Goal: Check status: Check status

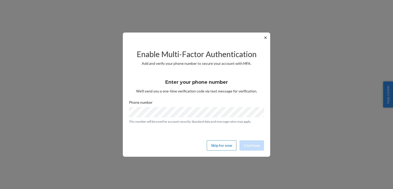
click at [265, 38] on button "✕" at bounding box center [265, 38] width 5 height 6
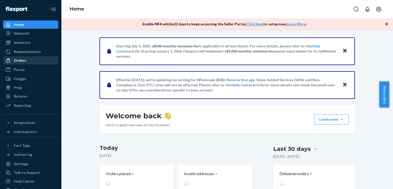
click at [25, 61] on div "Orders" at bounding box center [20, 60] width 12 height 5
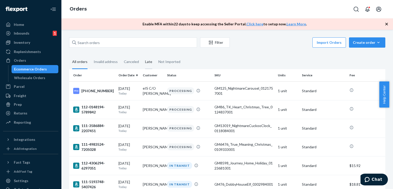
click at [148, 60] on div "Late" at bounding box center [148, 62] width 7 height 14
click at [142, 55] on input "Late" at bounding box center [142, 55] width 0 height 0
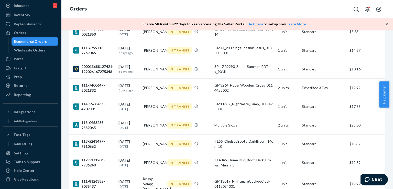
scroll to position [230, 0]
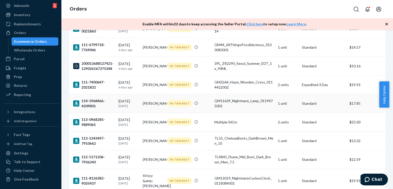
click at [88, 100] on div "114-5968466-4209801" at bounding box center [93, 103] width 41 height 10
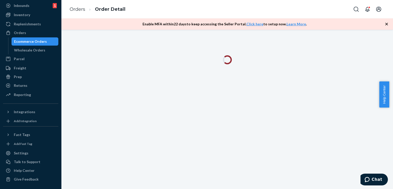
click at [388, 23] on icon "button" at bounding box center [386, 24] width 3 height 3
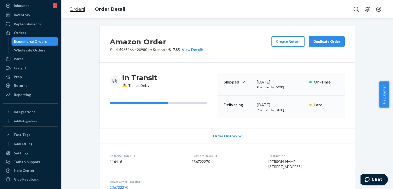
click at [76, 8] on link "Orders" at bounding box center [78, 9] width 16 height 6
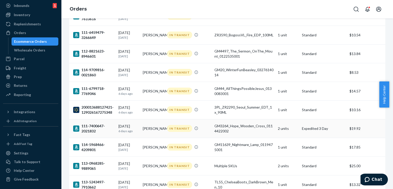
scroll to position [188, 0]
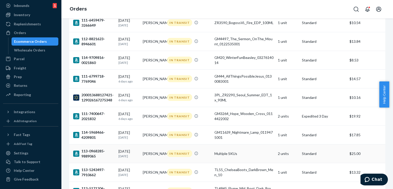
click at [121, 150] on div "[DATE] [DATE]" at bounding box center [128, 153] width 20 height 9
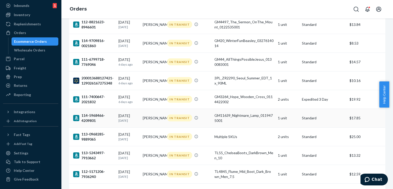
scroll to position [205, 0]
click at [124, 153] on div "[DATE] [DATE]" at bounding box center [128, 154] width 20 height 9
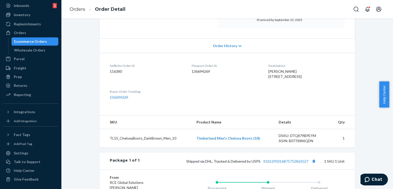
scroll to position [136, 0]
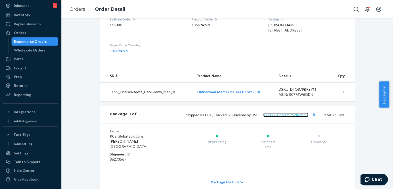
click at [276, 117] on link "9261290316871752863527" at bounding box center [285, 115] width 45 height 4
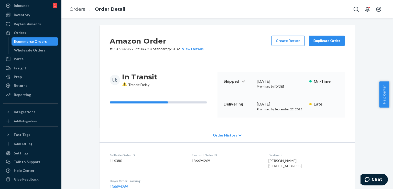
scroll to position [0, 0]
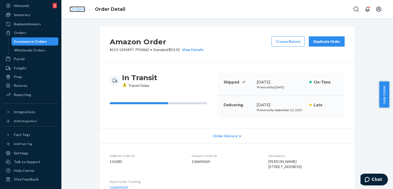
click at [84, 9] on link "Orders" at bounding box center [78, 9] width 16 height 6
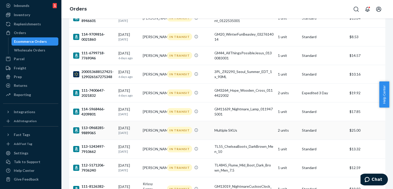
scroll to position [222, 0]
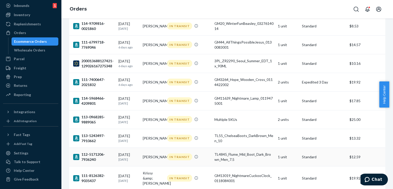
click at [126, 155] on div "[DATE] [DATE]" at bounding box center [128, 156] width 20 height 9
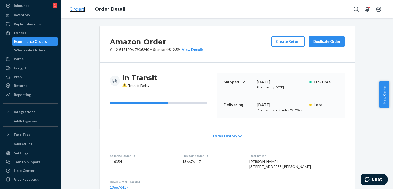
click at [76, 8] on link "Orders" at bounding box center [78, 9] width 16 height 6
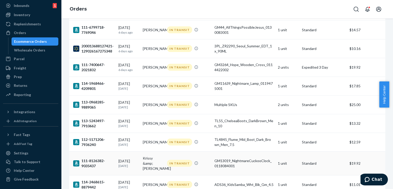
scroll to position [247, 0]
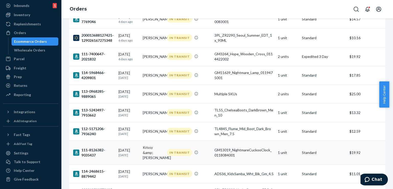
click at [129, 149] on div "[DATE] [DATE]" at bounding box center [128, 152] width 20 height 9
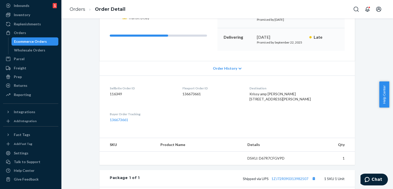
scroll to position [102, 0]
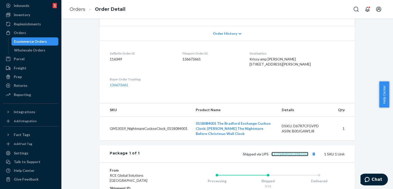
click at [293, 156] on link "1ZJ72R090313982507" at bounding box center [290, 154] width 37 height 4
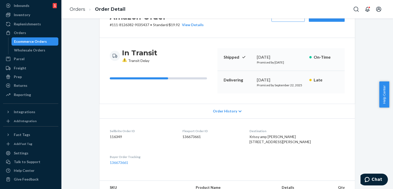
scroll to position [0, 0]
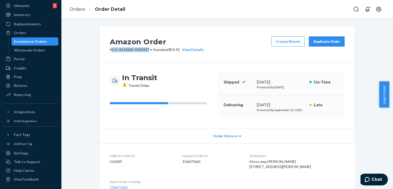
drag, startPoint x: 111, startPoint y: 50, endPoint x: 149, endPoint y: 54, distance: 39.1
click at [149, 54] on div "Amazon Order # 111-8126382-9035437 • Standard / $19.92 View Details Create Retu…" at bounding box center [227, 44] width 255 height 37
copy p "111-8126382-9035437"
click at [73, 8] on link "Orders" at bounding box center [78, 9] width 16 height 6
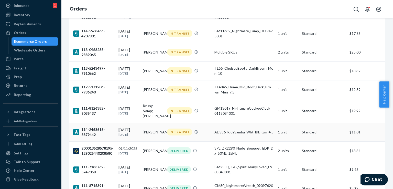
scroll to position [290, 0]
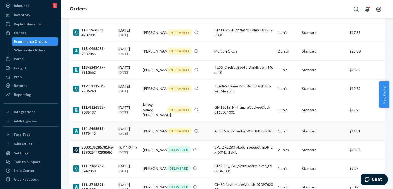
click at [92, 128] on div "114-2468615-8879442" at bounding box center [93, 131] width 41 height 10
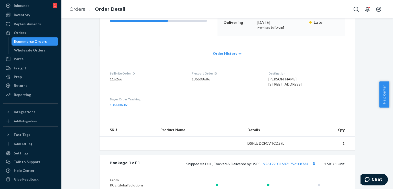
scroll to position [94, 0]
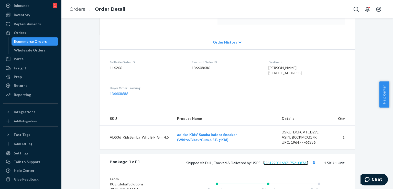
click at [282, 165] on link "9261290316871752108734" at bounding box center [285, 162] width 45 height 4
click at [72, 8] on link "Orders" at bounding box center [78, 9] width 16 height 6
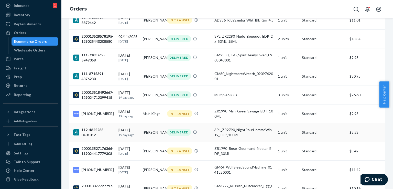
scroll to position [401, 0]
click at [94, 111] on div "[PHONE_NUMBER]" at bounding box center [93, 113] width 41 height 6
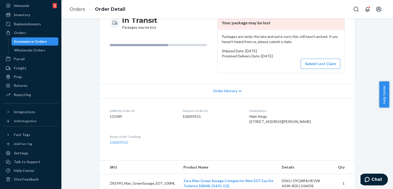
scroll to position [94, 0]
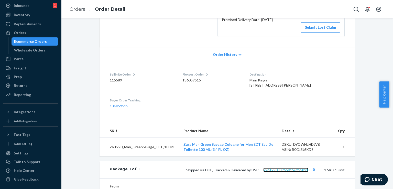
click at [284, 172] on link "9261290339650156255821" at bounding box center [285, 170] width 45 height 4
click at [78, 11] on link "Orders" at bounding box center [78, 9] width 16 height 6
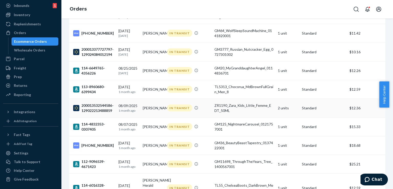
scroll to position [537, 0]
click at [100, 49] on div "200013377727797-129024084012194" at bounding box center [93, 52] width 41 height 10
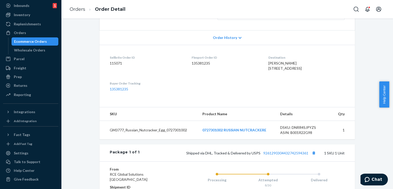
scroll to position [111, 0]
click at [290, 155] on link "9261290304432742594361" at bounding box center [285, 152] width 45 height 4
click at [77, 10] on link "Orders" at bounding box center [78, 9] width 16 height 6
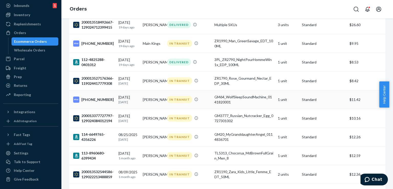
scroll to position [467, 0]
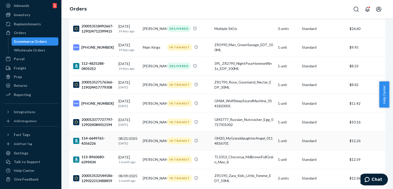
click at [121, 138] on div "[DATE] [DATE]" at bounding box center [128, 140] width 20 height 9
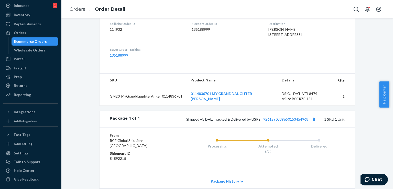
scroll to position [145, 0]
click at [287, 121] on link "9261290339650153454968" at bounding box center [285, 118] width 45 height 4
click at [80, 8] on link "Orders" at bounding box center [78, 9] width 16 height 6
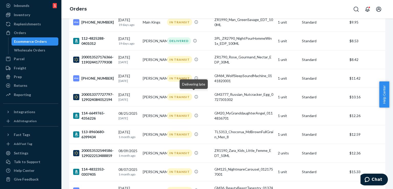
scroll to position [486, 0]
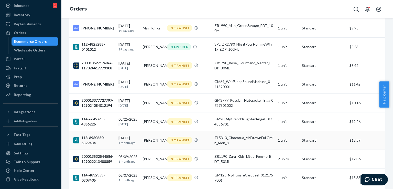
click at [133, 137] on div "[DATE] [DATE]" at bounding box center [128, 139] width 20 height 9
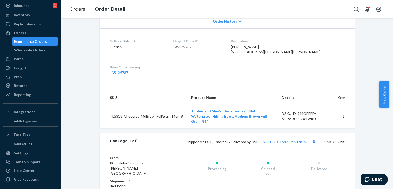
scroll to position [128, 0]
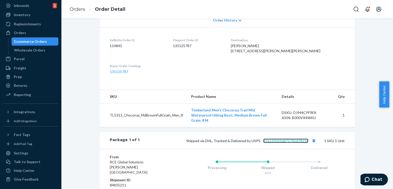
click at [294, 143] on link "9261290316871745478158" at bounding box center [285, 140] width 45 height 4
click at [71, 8] on link "Orders" at bounding box center [78, 9] width 16 height 6
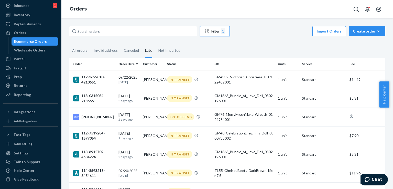
click at [219, 30] on div "Filter 1" at bounding box center [214, 31] width 29 height 6
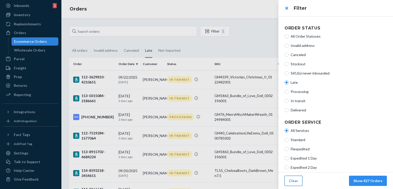
click at [287, 179] on button "Clear" at bounding box center [294, 181] width 18 height 10
radio input "true"
radio input "false"
click at [374, 179] on button "Show 427 Orders" at bounding box center [368, 181] width 38 height 10
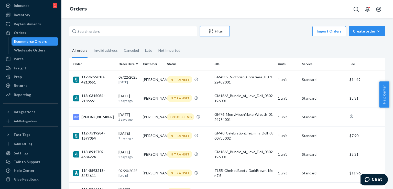
click at [225, 31] on div "Filter" at bounding box center [214, 31] width 29 height 5
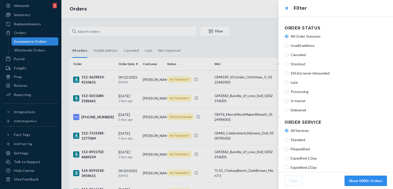
click at [358, 178] on button "Show 5000+ Orders" at bounding box center [366, 181] width 42 height 10
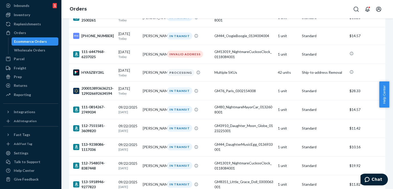
scroll to position [855, 0]
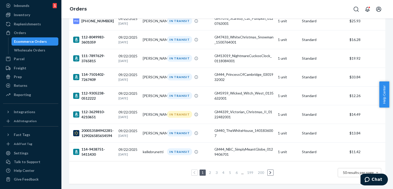
click at [235, 170] on link "6" at bounding box center [237, 172] width 4 height 4
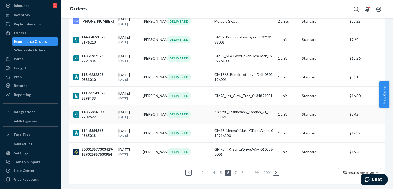
scroll to position [859, 0]
click at [234, 170] on link "7" at bounding box center [236, 172] width 4 height 4
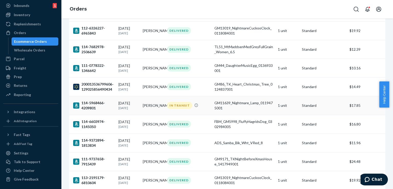
scroll to position [367, 0]
click at [91, 106] on div "114-5968466-4209801" at bounding box center [93, 105] width 41 height 10
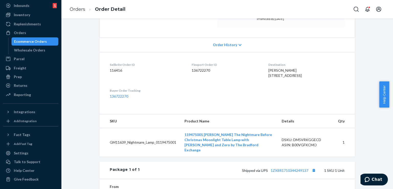
scroll to position [119, 0]
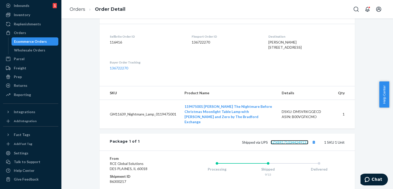
click at [279, 144] on link "1ZX8R1710344249137" at bounding box center [290, 142] width 38 height 4
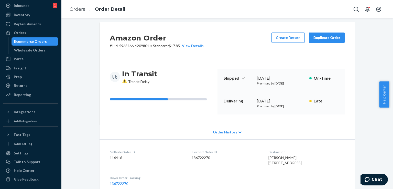
scroll to position [0, 0]
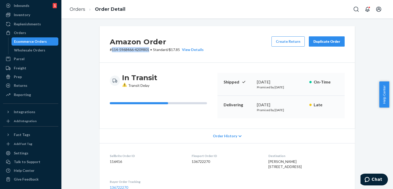
drag, startPoint x: 109, startPoint y: 49, endPoint x: 147, endPoint y: 53, distance: 37.9
click at [147, 53] on div "Amazon Order # 114-5968466-4209801 • Standard / $17.85 View Details Create Retu…" at bounding box center [227, 44] width 255 height 37
copy p "114-5968466-4209801"
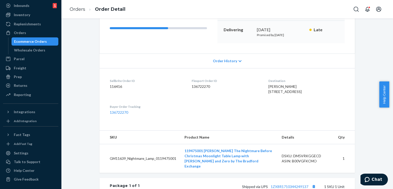
scroll to position [77, 0]
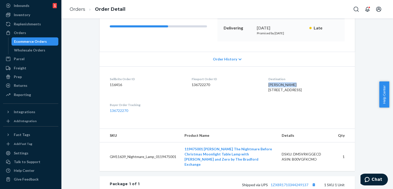
drag, startPoint x: 259, startPoint y: 84, endPoint x: 290, endPoint y: 84, distance: 31.2
click at [290, 84] on dl "Sellbrite Order ID 116416 Flexport Order ID 136722270 Destination [PERSON_NAME]…" at bounding box center [227, 94] width 255 height 57
copy span "[PERSON_NAME]"
click at [70, 8] on link "Orders" at bounding box center [78, 9] width 16 height 6
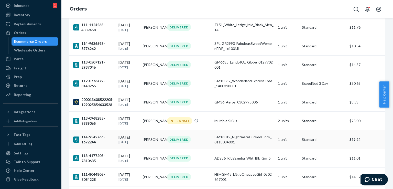
scroll to position [682, 0]
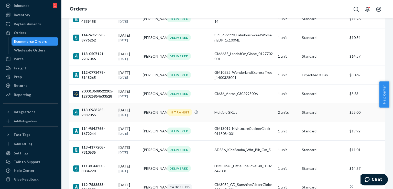
click at [86, 113] on div "113-0968285-9889065" at bounding box center [93, 112] width 41 height 10
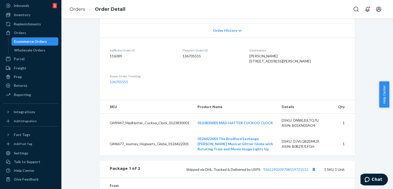
scroll to position [111, 0]
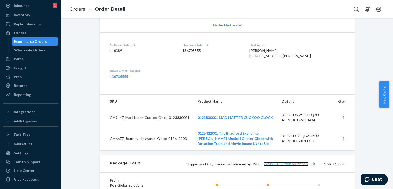
click at [288, 166] on link "9261290339708159721512" at bounding box center [285, 164] width 45 height 4
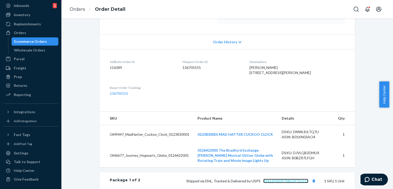
scroll to position [94, 0]
drag, startPoint x: 255, startPoint y: 73, endPoint x: 270, endPoint y: 83, distance: 18.2
click at [270, 75] on div "[PERSON_NAME] [STREET_ADDRESS][PERSON_NAME]" at bounding box center [297, 70] width 95 height 10
copy span "[STREET_ADDRESS][PERSON_NAME]"
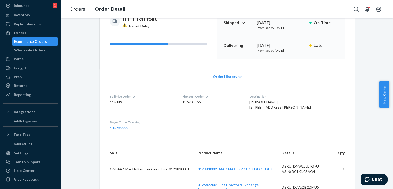
scroll to position [60, 0]
